Goal: Use online tool/utility: Utilize a website feature to perform a specific function

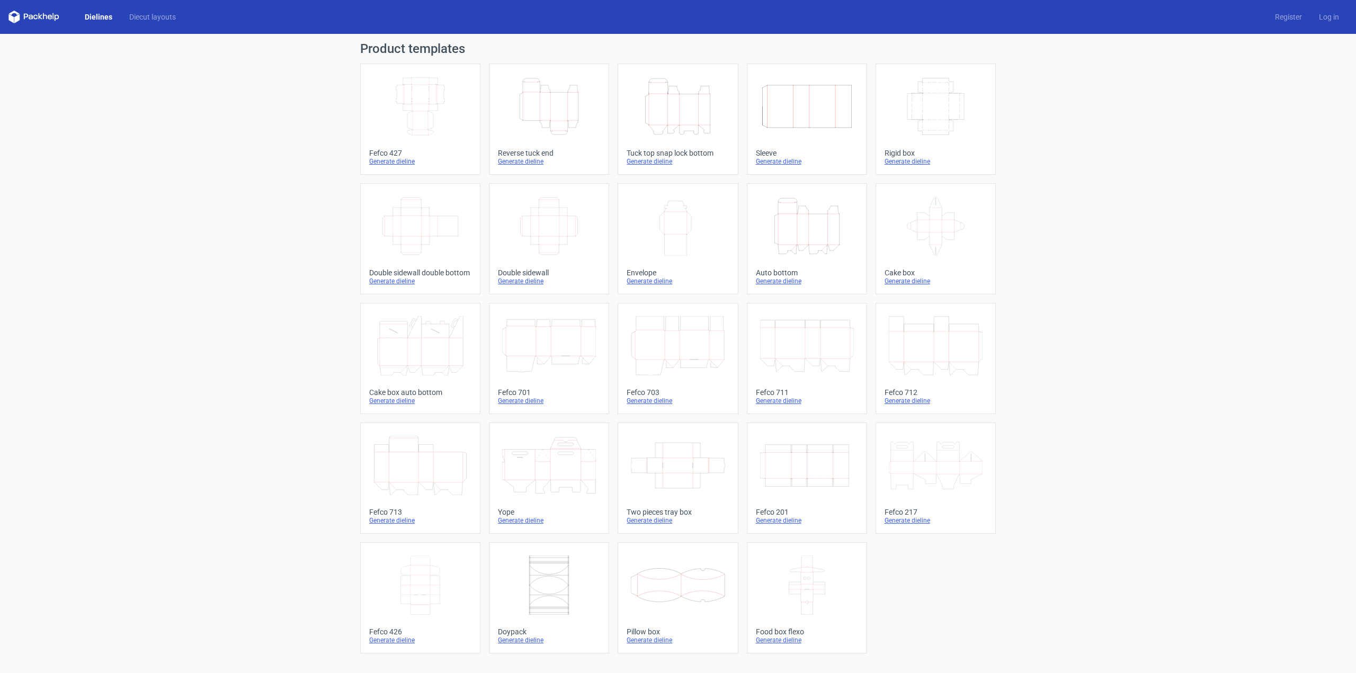
click at [567, 134] on icon "Height Depth Width" at bounding box center [549, 106] width 94 height 59
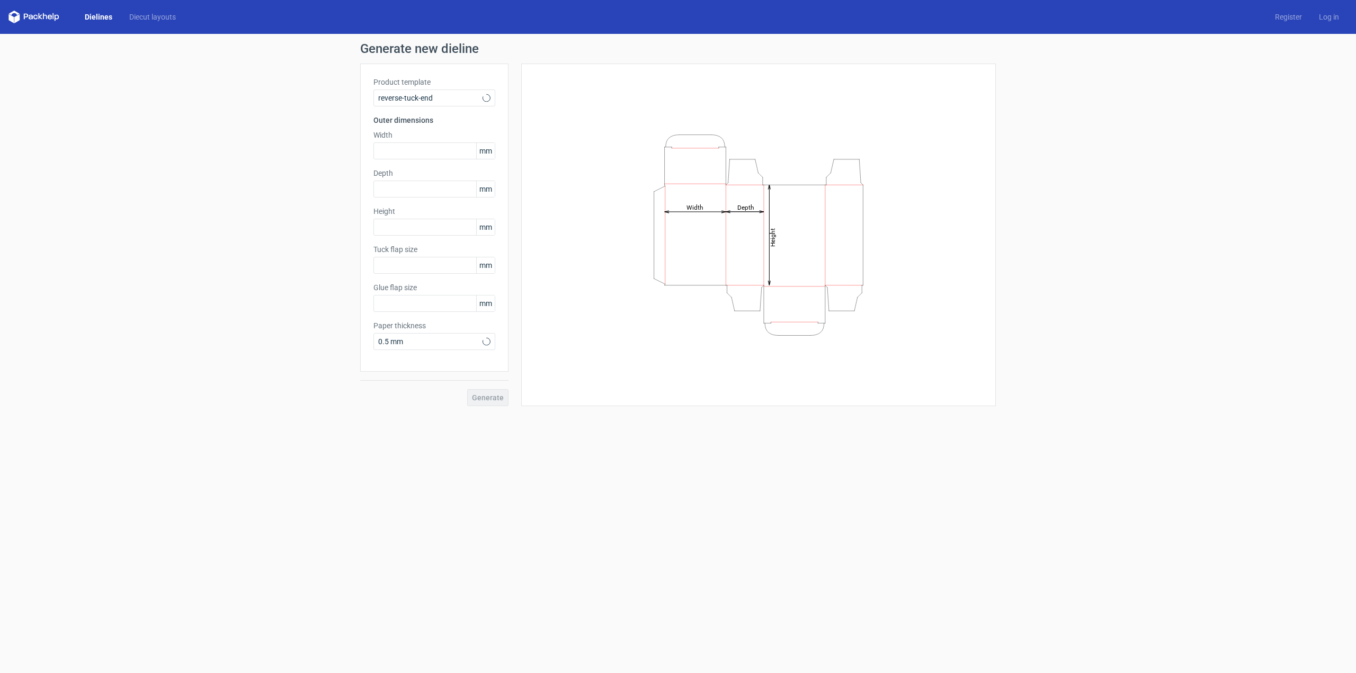
type input "15"
type input "10"
click at [435, 103] on span "Reverse tuck end" at bounding box center [430, 98] width 104 height 11
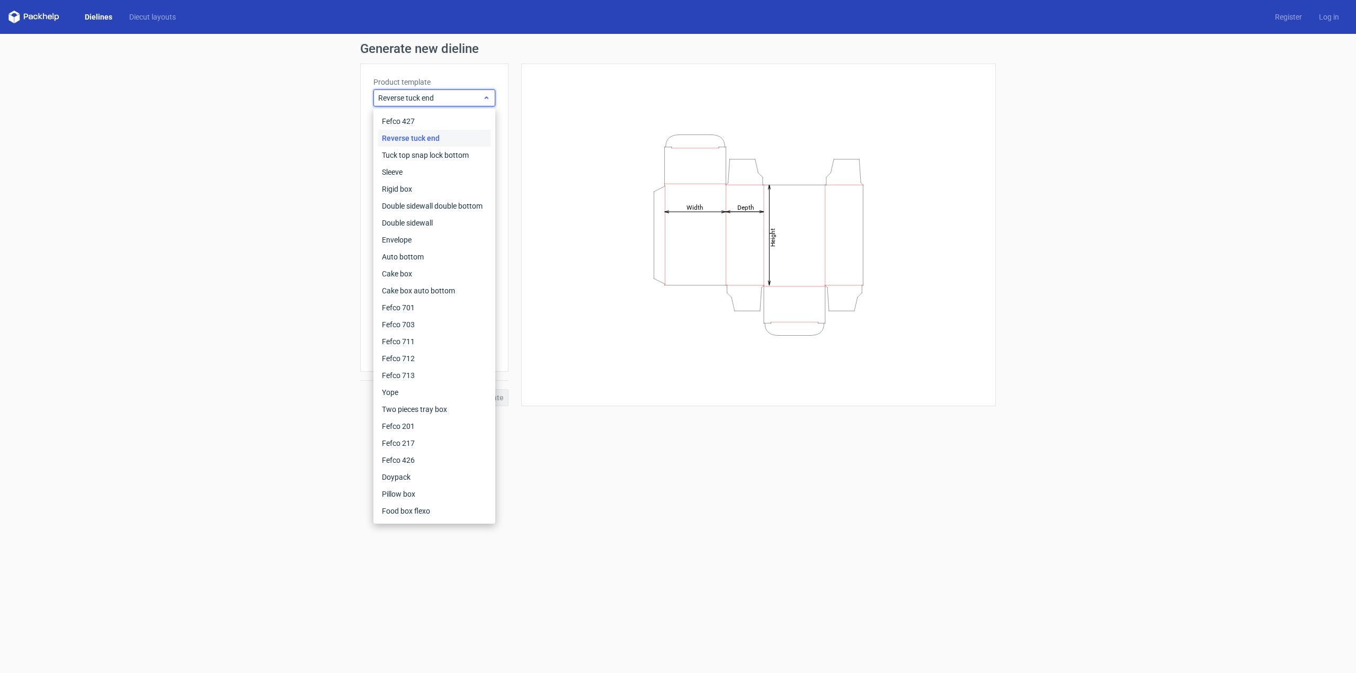
click at [435, 103] on span "Reverse tuck end" at bounding box center [430, 98] width 104 height 11
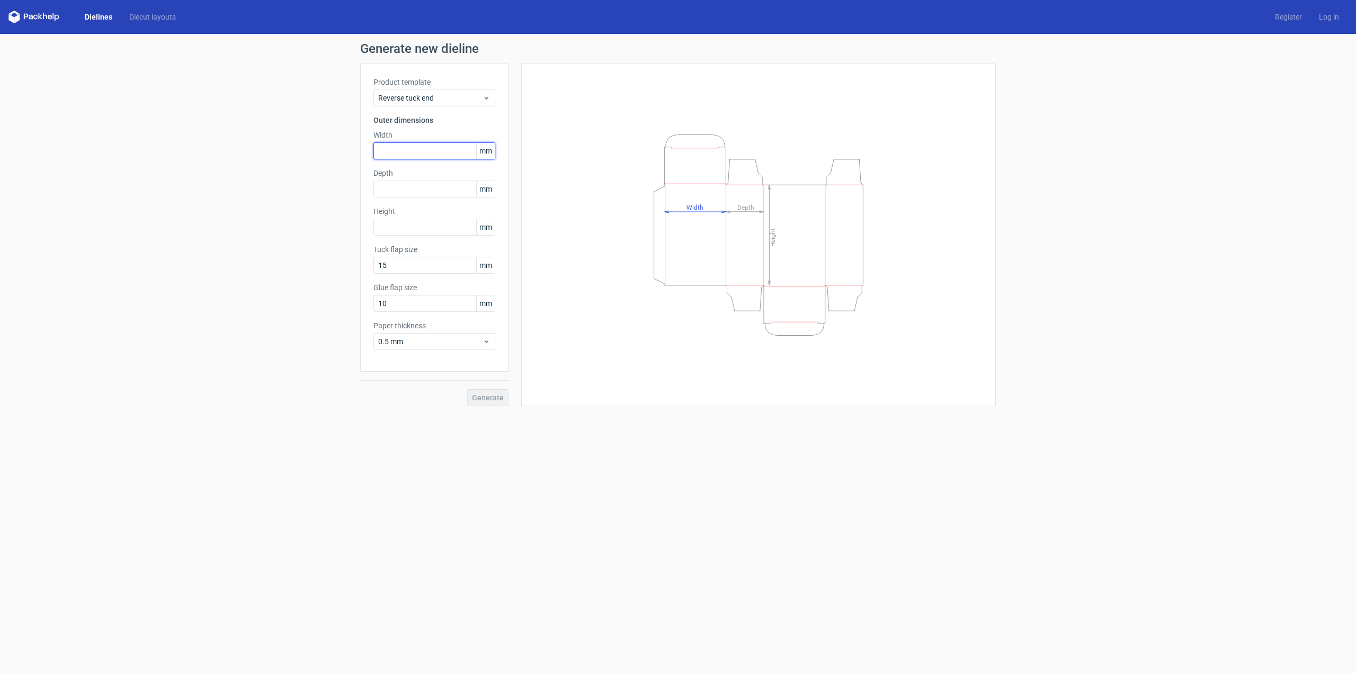
click at [447, 148] on input "text" at bounding box center [434, 151] width 122 height 17
click at [438, 226] on input "text" at bounding box center [434, 227] width 122 height 17
type input "50"
click at [448, 194] on input "text" at bounding box center [434, 189] width 122 height 17
type input "22"
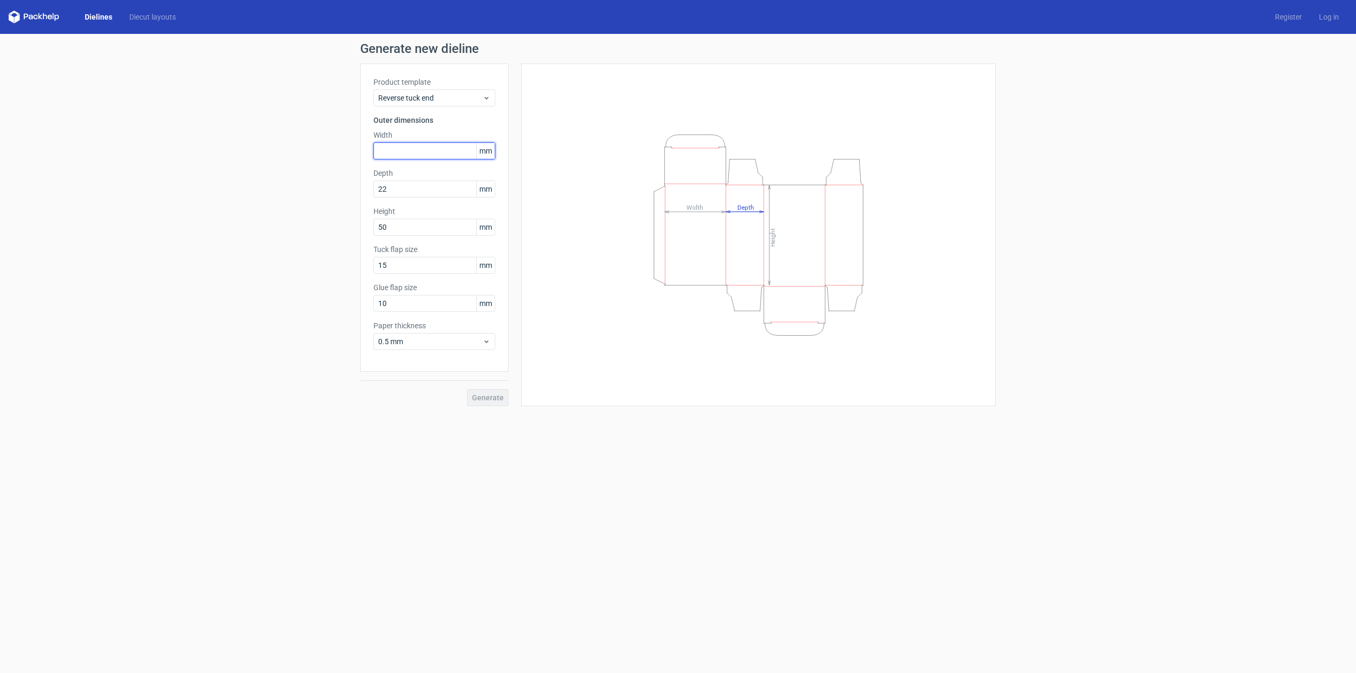
click at [411, 154] on input "text" at bounding box center [434, 151] width 122 height 17
type input "22"
click at [540, 229] on div "Height Depth Width" at bounding box center [759, 244] width 448 height 334
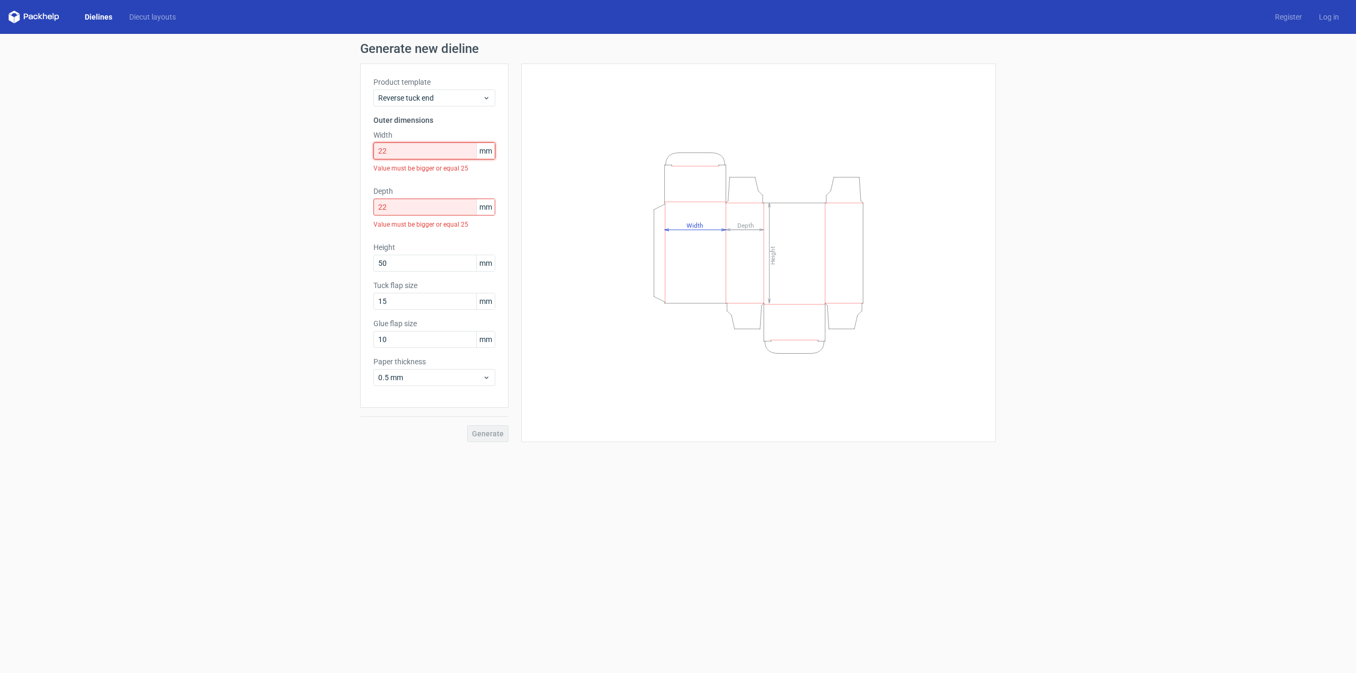
drag, startPoint x: 404, startPoint y: 156, endPoint x: 377, endPoint y: 157, distance: 27.6
click at [377, 157] on input "22" at bounding box center [434, 151] width 122 height 17
click at [485, 435] on div "Generate" at bounding box center [434, 425] width 148 height 34
